Goal: Task Accomplishment & Management: Use online tool/utility

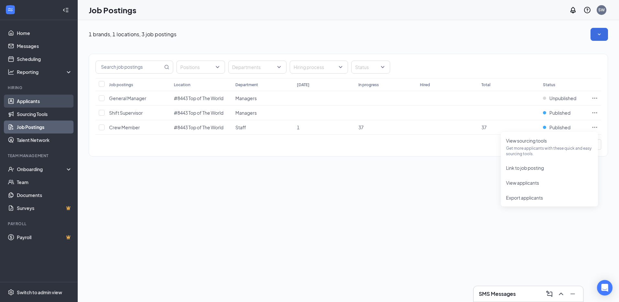
click at [33, 100] on link "Applicants" at bounding box center [44, 101] width 55 height 13
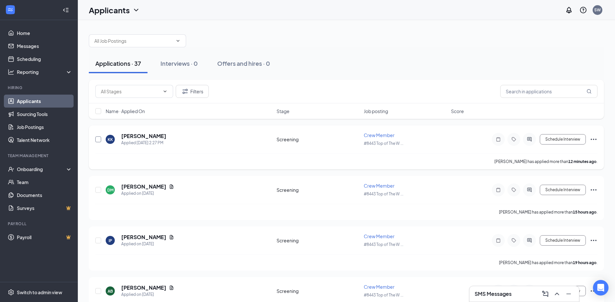
click at [99, 140] on input "checkbox" at bounding box center [98, 139] width 6 height 6
checkbox input "true"
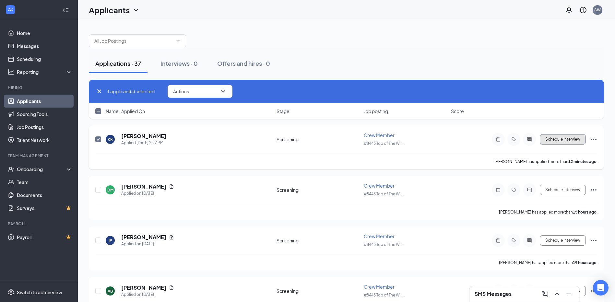
click at [561, 141] on button "Schedule Interview" at bounding box center [562, 139] width 46 height 10
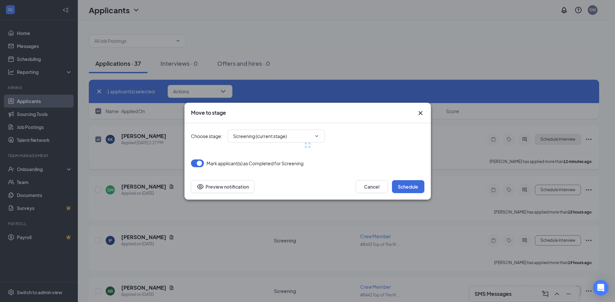
type input "Onsite Interview (next stage)"
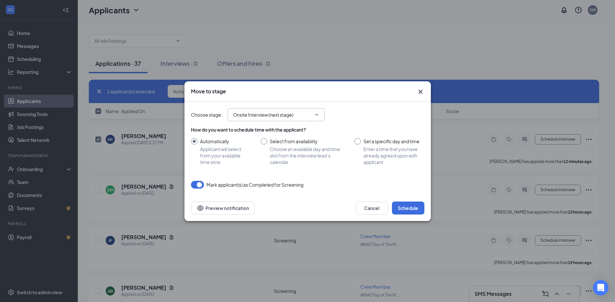
click at [317, 114] on icon "ChevronDown" at bounding box center [316, 114] width 5 height 5
click at [318, 115] on icon "ChevronDown" at bounding box center [316, 114] width 5 height 5
click at [357, 140] on input "Set a specific day and time Enter a time that you have already agreed upon with…" at bounding box center [389, 151] width 70 height 27
radio input "true"
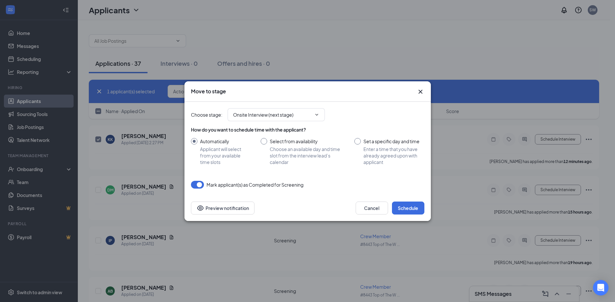
radio input "false"
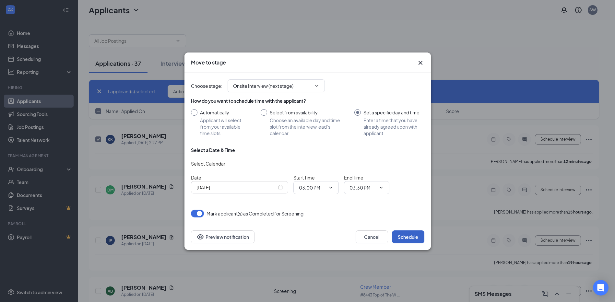
click at [404, 234] on button "Schedule" at bounding box center [408, 236] width 32 height 13
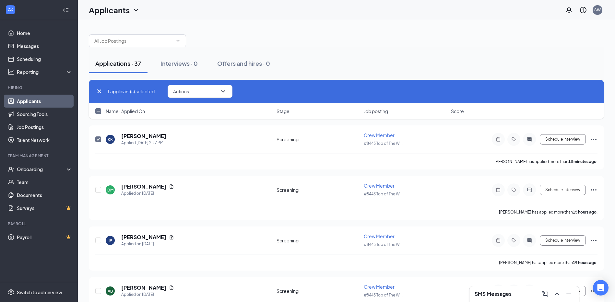
checkbox input "false"
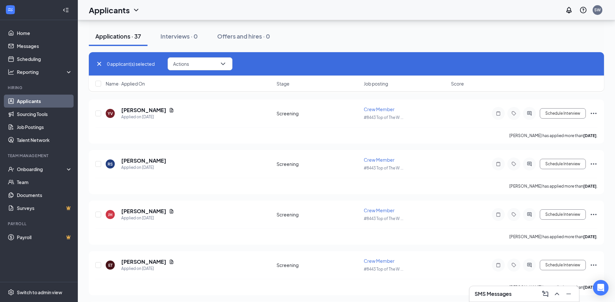
scroll to position [1102, 0]
